Goal: Information Seeking & Learning: Learn about a topic

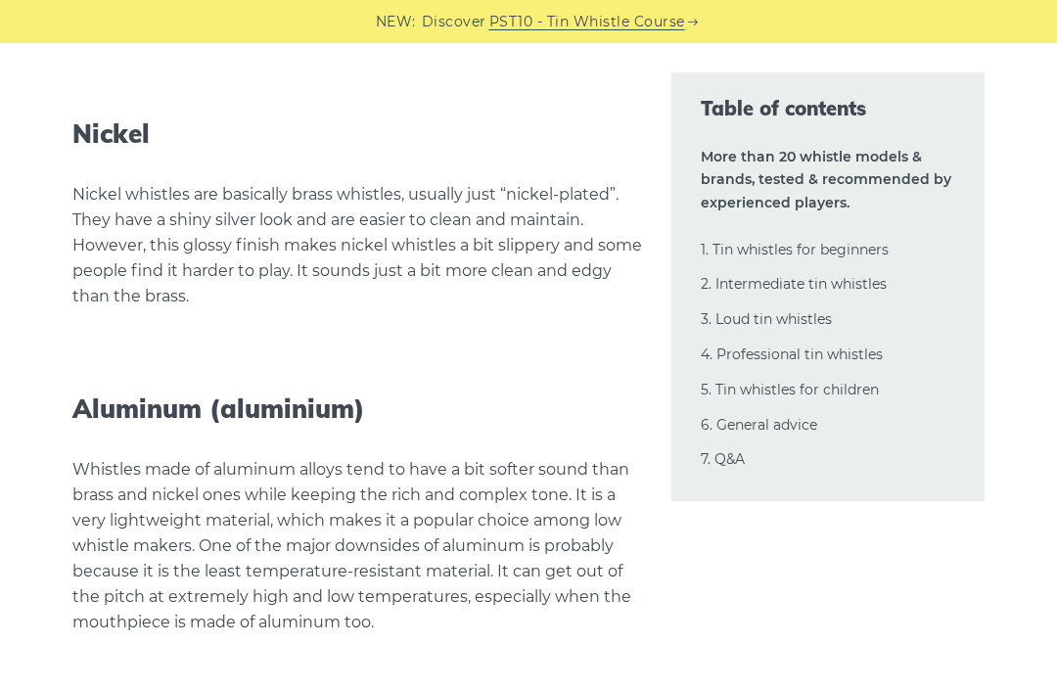
scroll to position [42333, 0]
click at [165, 456] on p "Whistles made of aluminum alloys tend to have a bit softer sound than brass and…" at bounding box center [357, 545] width 571 height 178
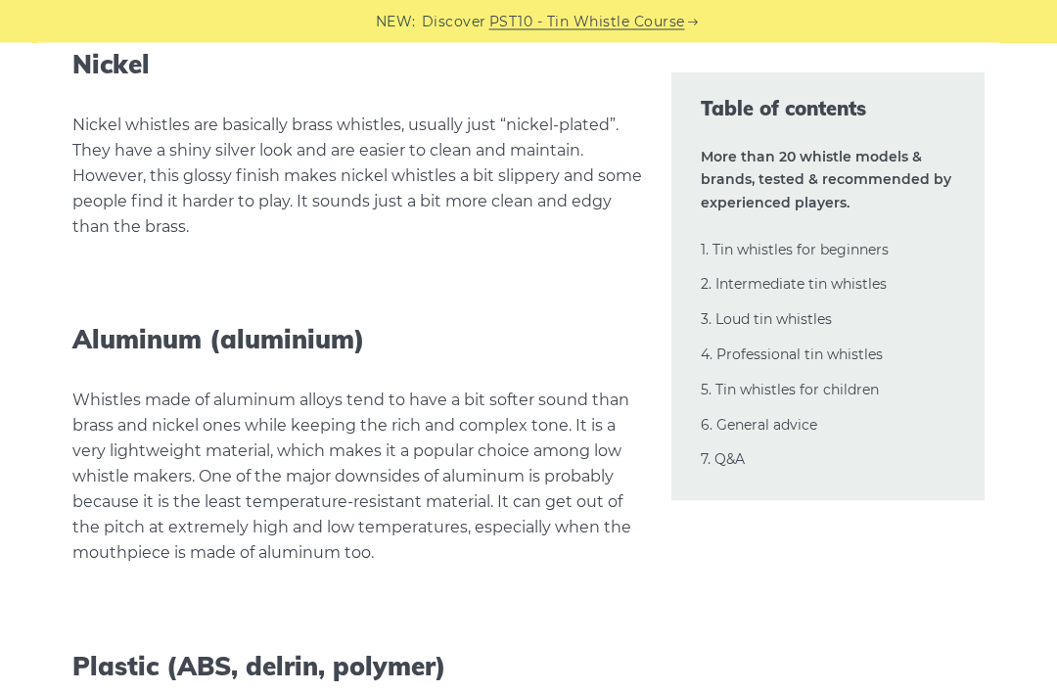
scroll to position [42401, 0]
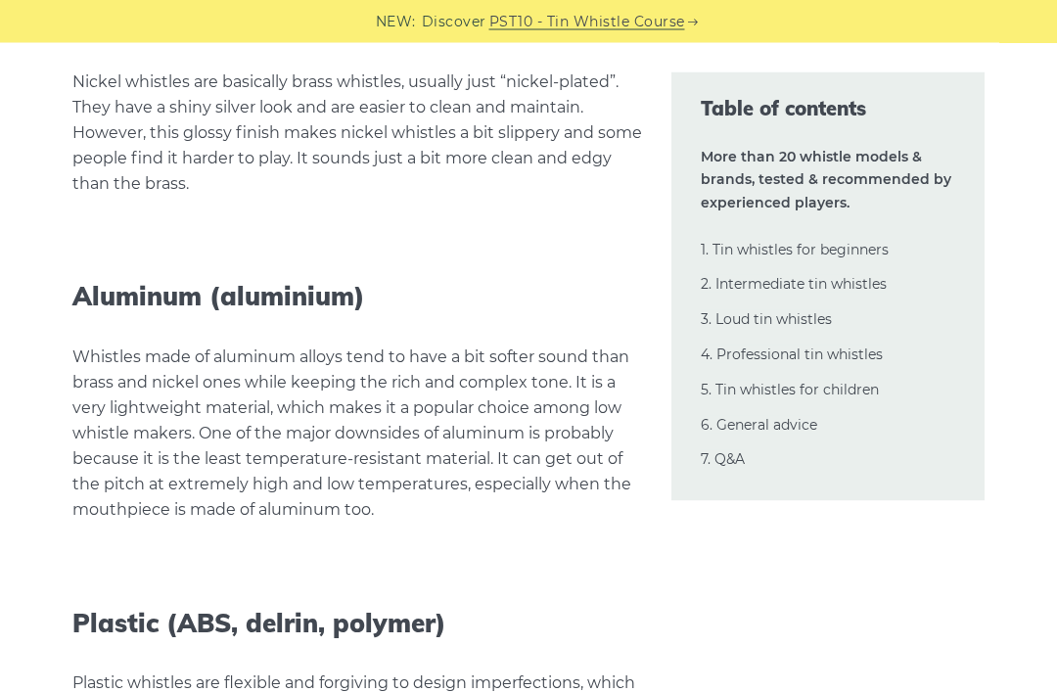
scroll to position [42444, 0]
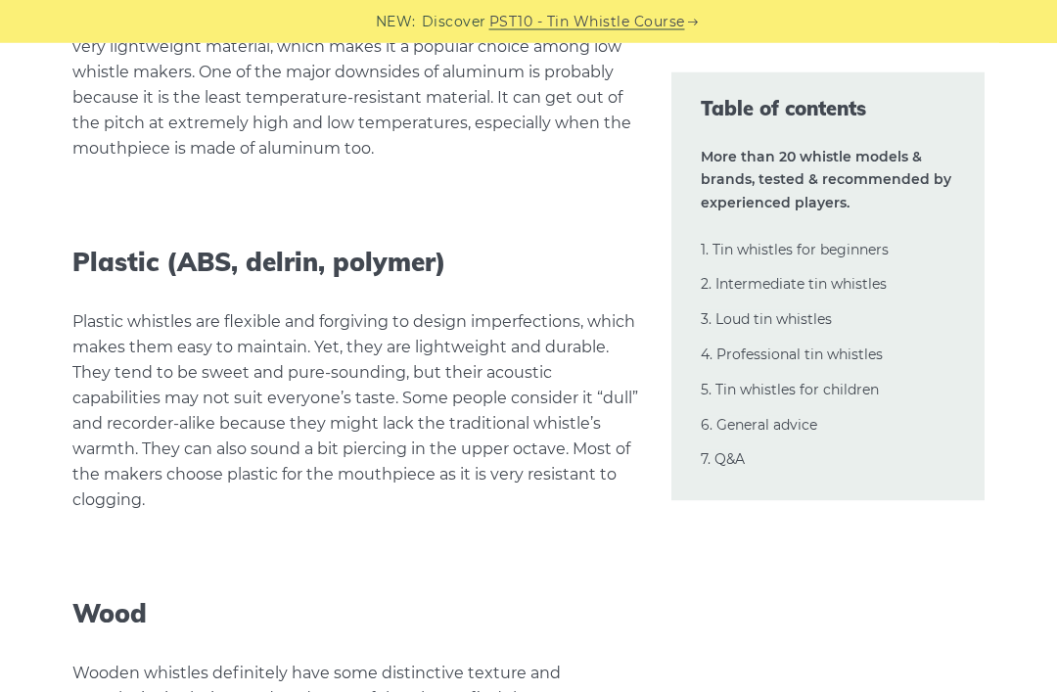
scroll to position [42806, 0]
copy div "Wood Wooden"
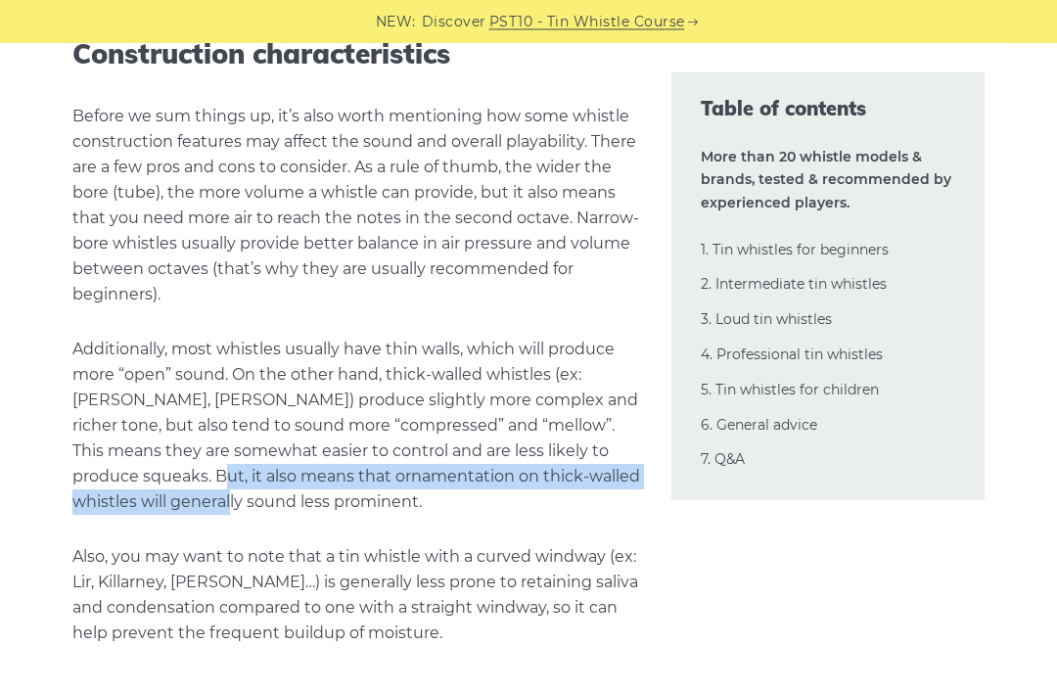
scroll to position [44410, 0]
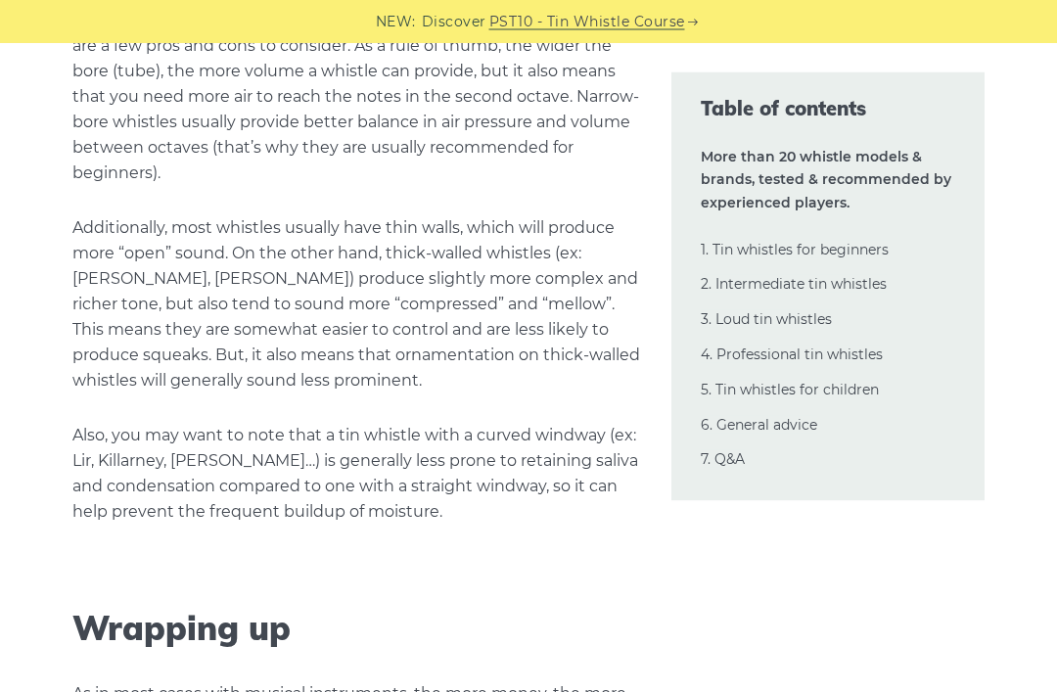
scroll to position [44533, 0]
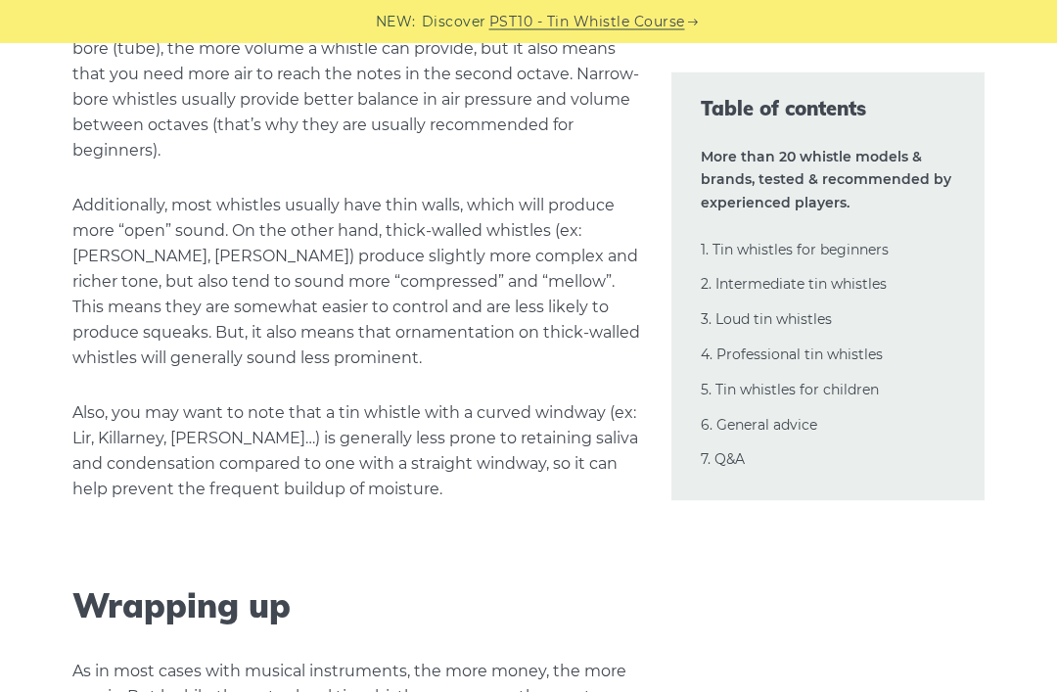
scroll to position [44555, 0]
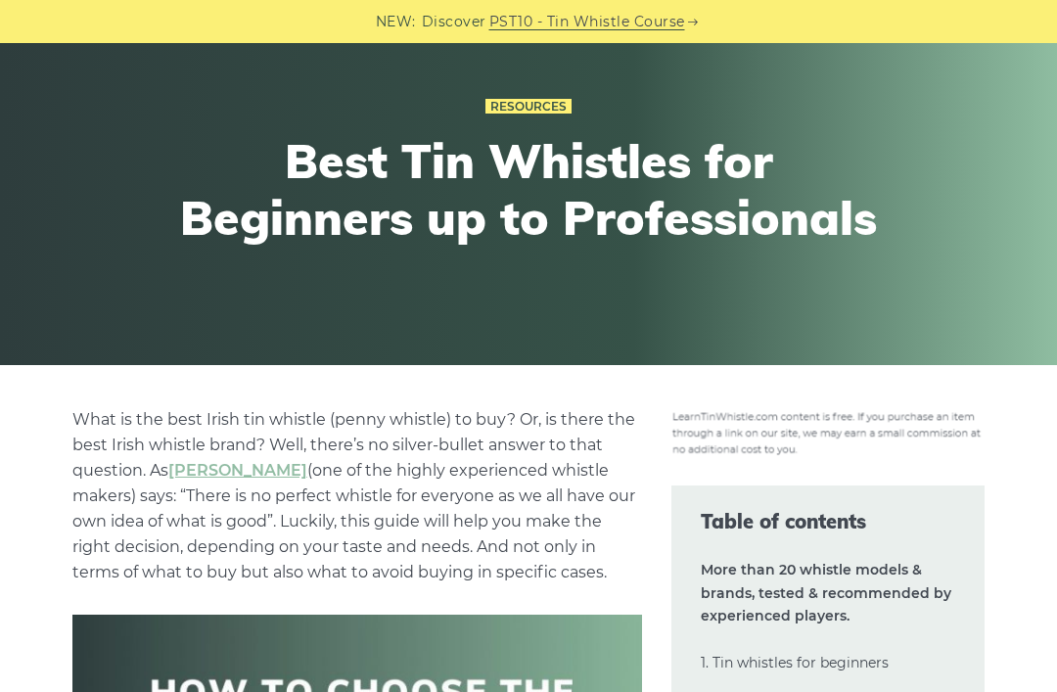
scroll to position [0, 0]
